Goal: Task Accomplishment & Management: Use online tool/utility

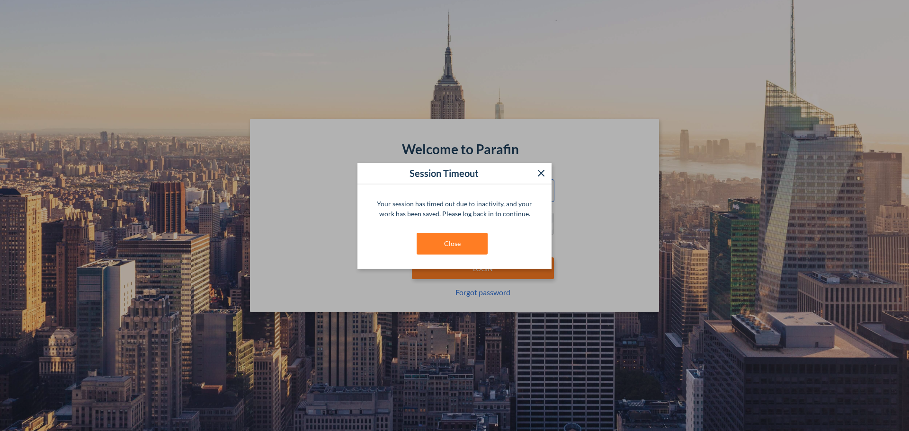
type input "**********"
click at [458, 240] on button "Close" at bounding box center [452, 244] width 71 height 22
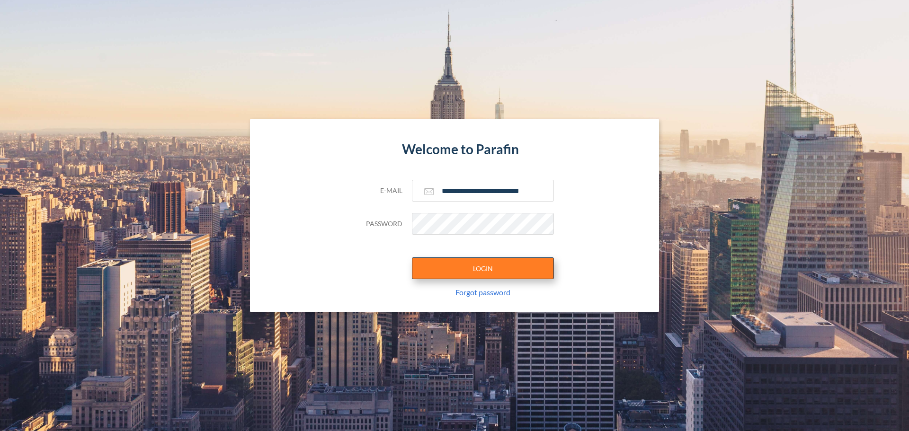
click at [469, 270] on button "LOGIN" at bounding box center [483, 269] width 142 height 22
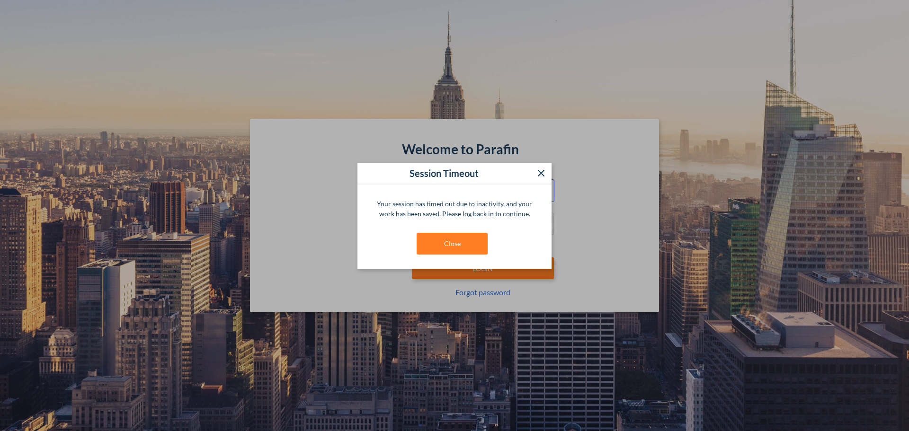
type input "**********"
drag, startPoint x: 464, startPoint y: 226, endPoint x: 466, endPoint y: 237, distance: 11.4
click at [464, 232] on div "Your session has timed out due to inactivity, and your work has been saved. Ple…" at bounding box center [454, 227] width 194 height 84
click at [468, 239] on button "Close" at bounding box center [452, 244] width 71 height 22
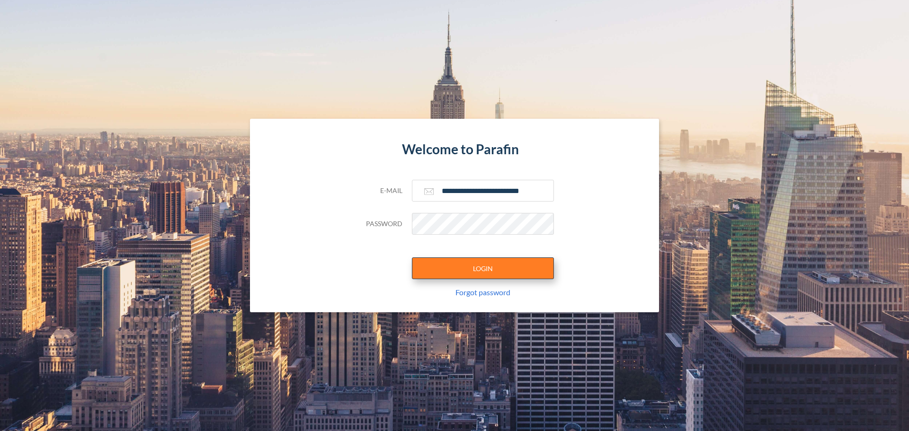
click at [489, 271] on button "LOGIN" at bounding box center [483, 269] width 142 height 22
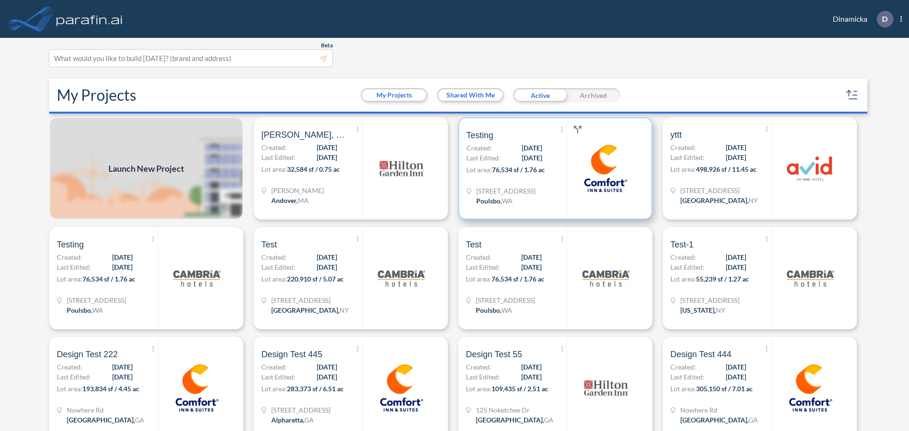
click at [593, 206] on div at bounding box center [606, 168] width 78 height 100
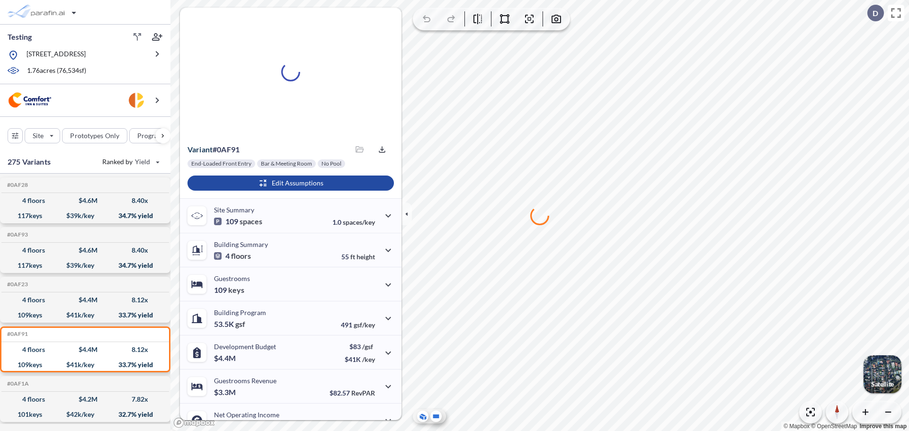
click at [432, 416] on icon at bounding box center [435, 416] width 11 height 11
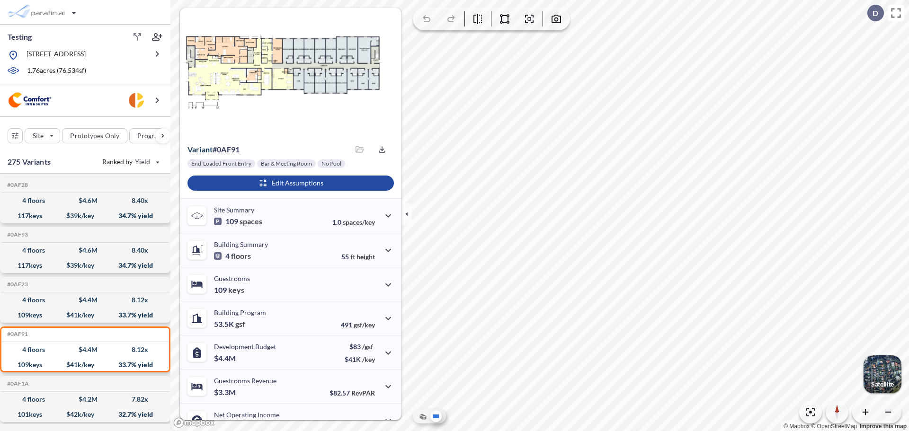
click at [432, 416] on icon at bounding box center [435, 416] width 11 height 11
